Goal: Register for event/course

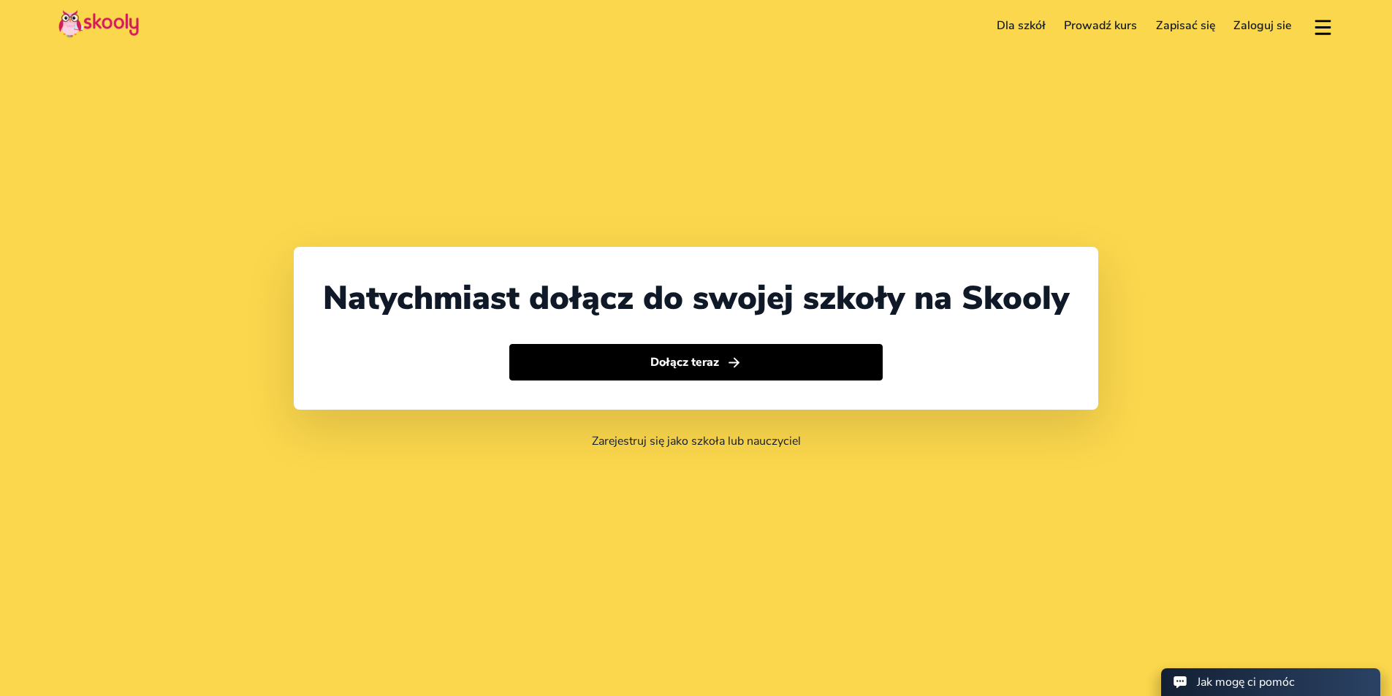
select select "48"
select select "[GEOGRAPHIC_DATA]"
select select "Europe/[GEOGRAPHIC_DATA]"
select select "48"
select select "[GEOGRAPHIC_DATA]"
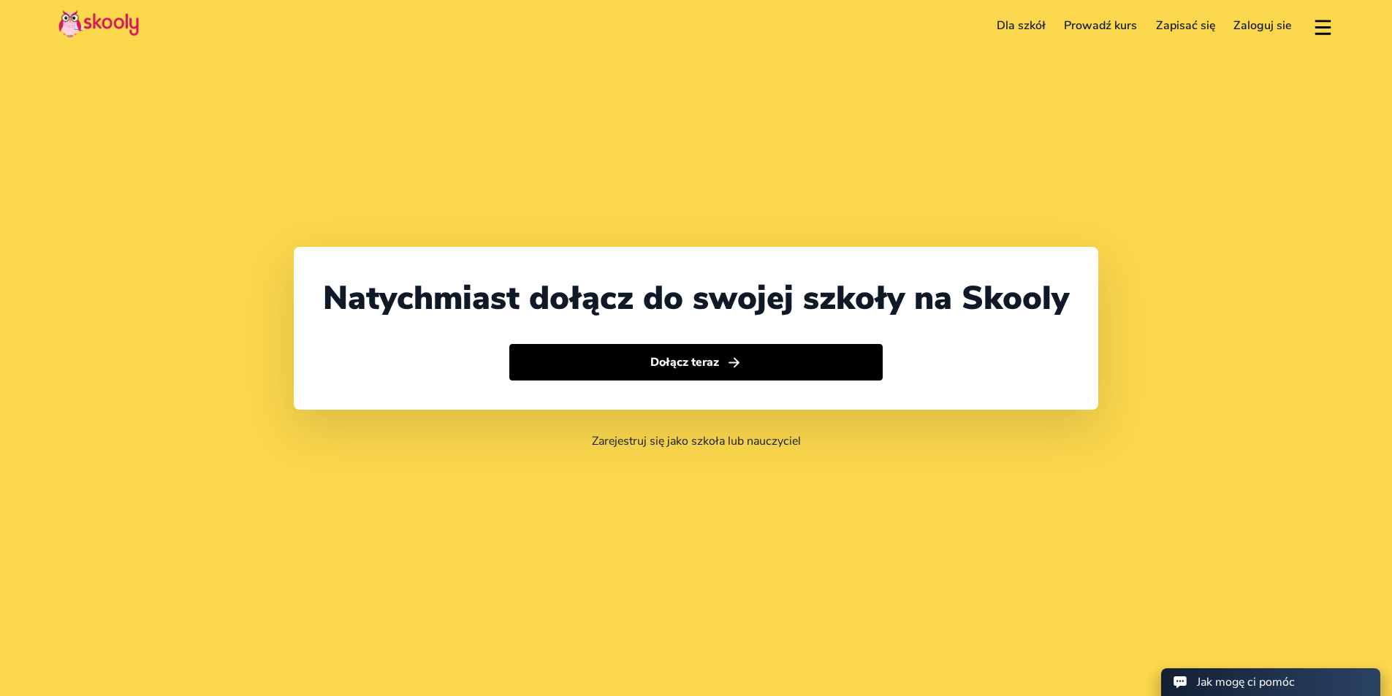
select select "Europe/[GEOGRAPHIC_DATA]"
click at [783, 436] on link "Zarejestruj się jako szkoła lub nauczyciel" at bounding box center [696, 441] width 209 height 16
